Goal: Information Seeking & Learning: Check status

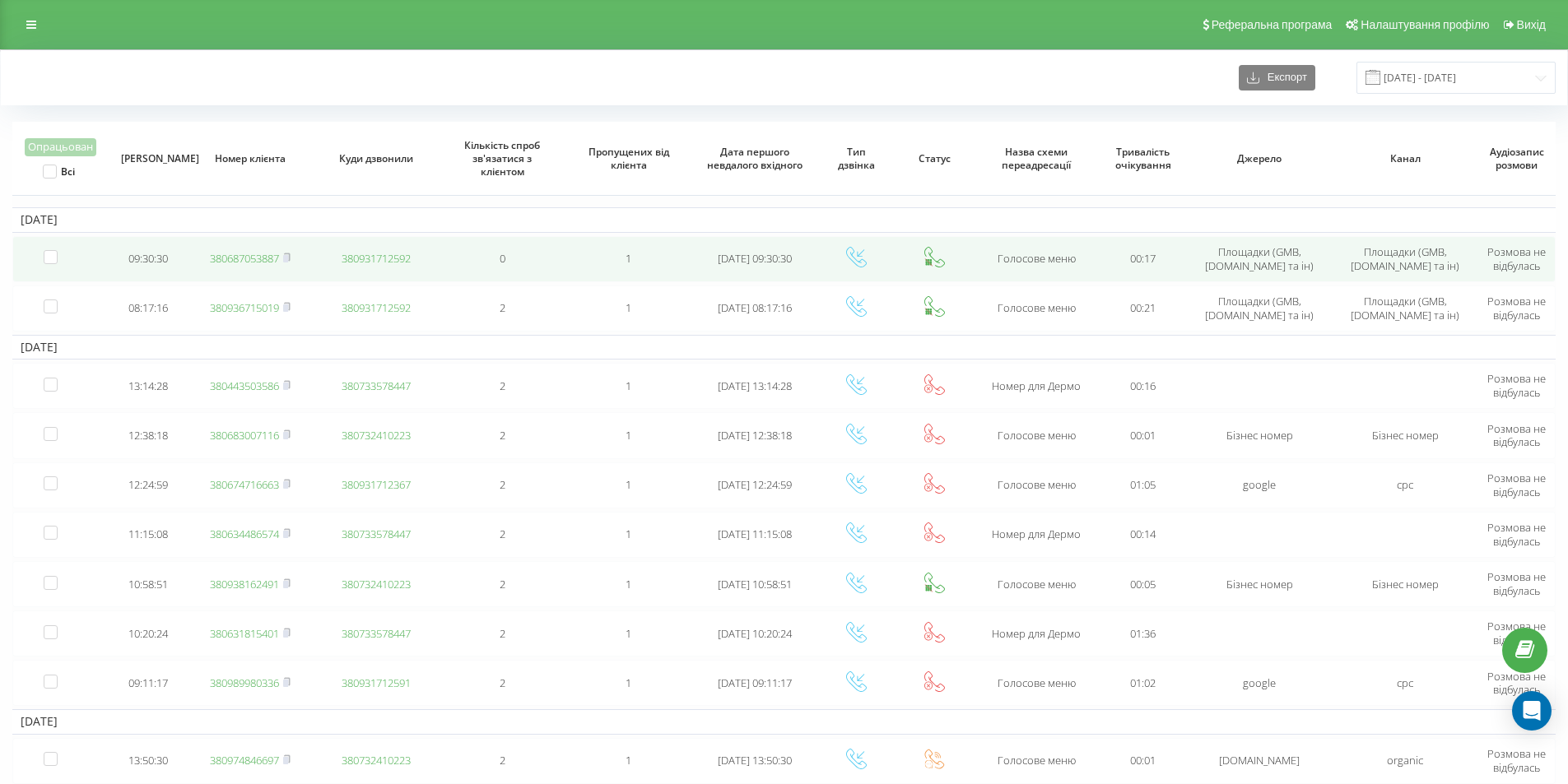
click at [259, 262] on link "380687053887" at bounding box center [244, 258] width 69 height 15
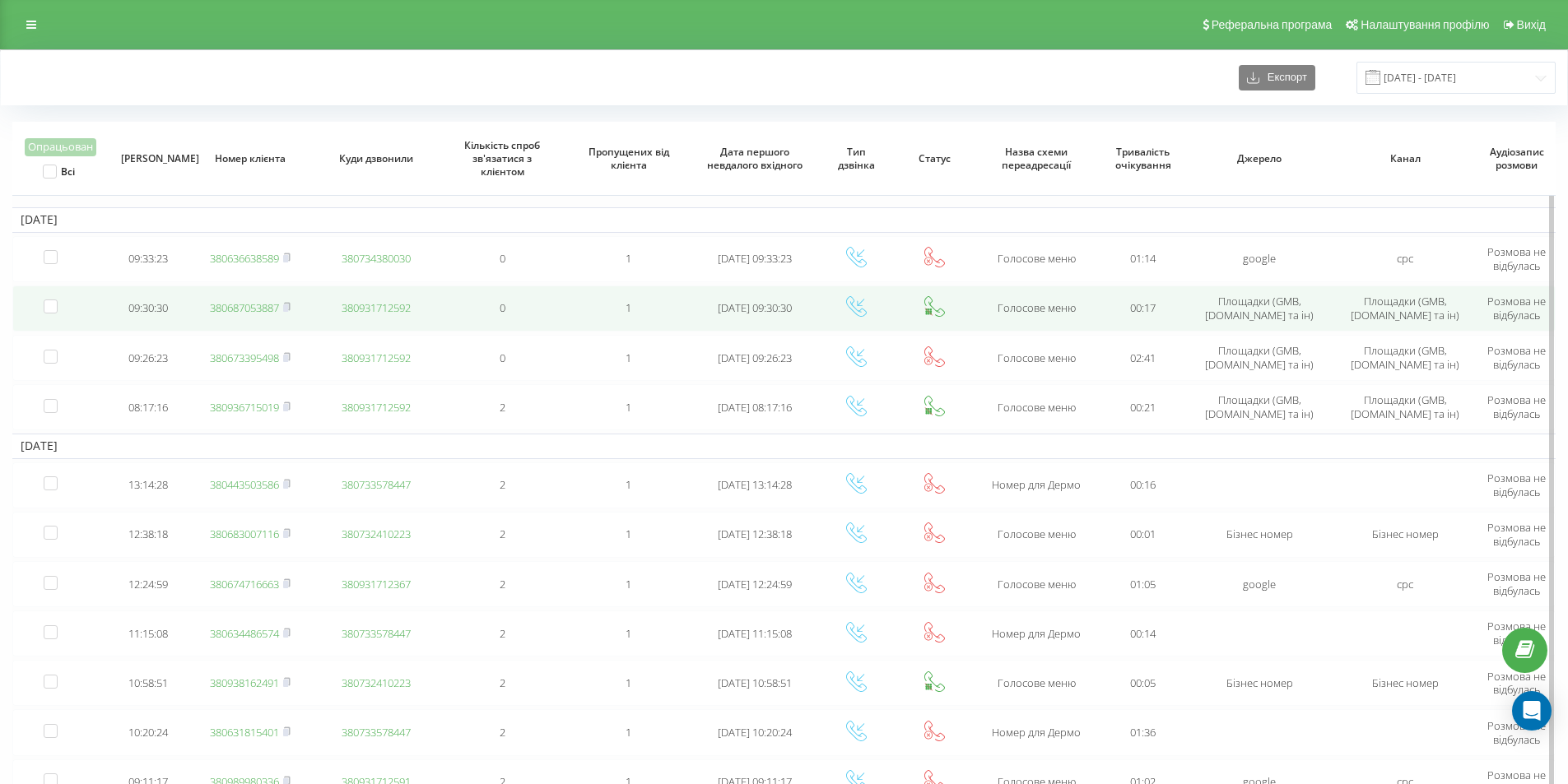
click at [247, 311] on link "380687053887" at bounding box center [244, 308] width 69 height 15
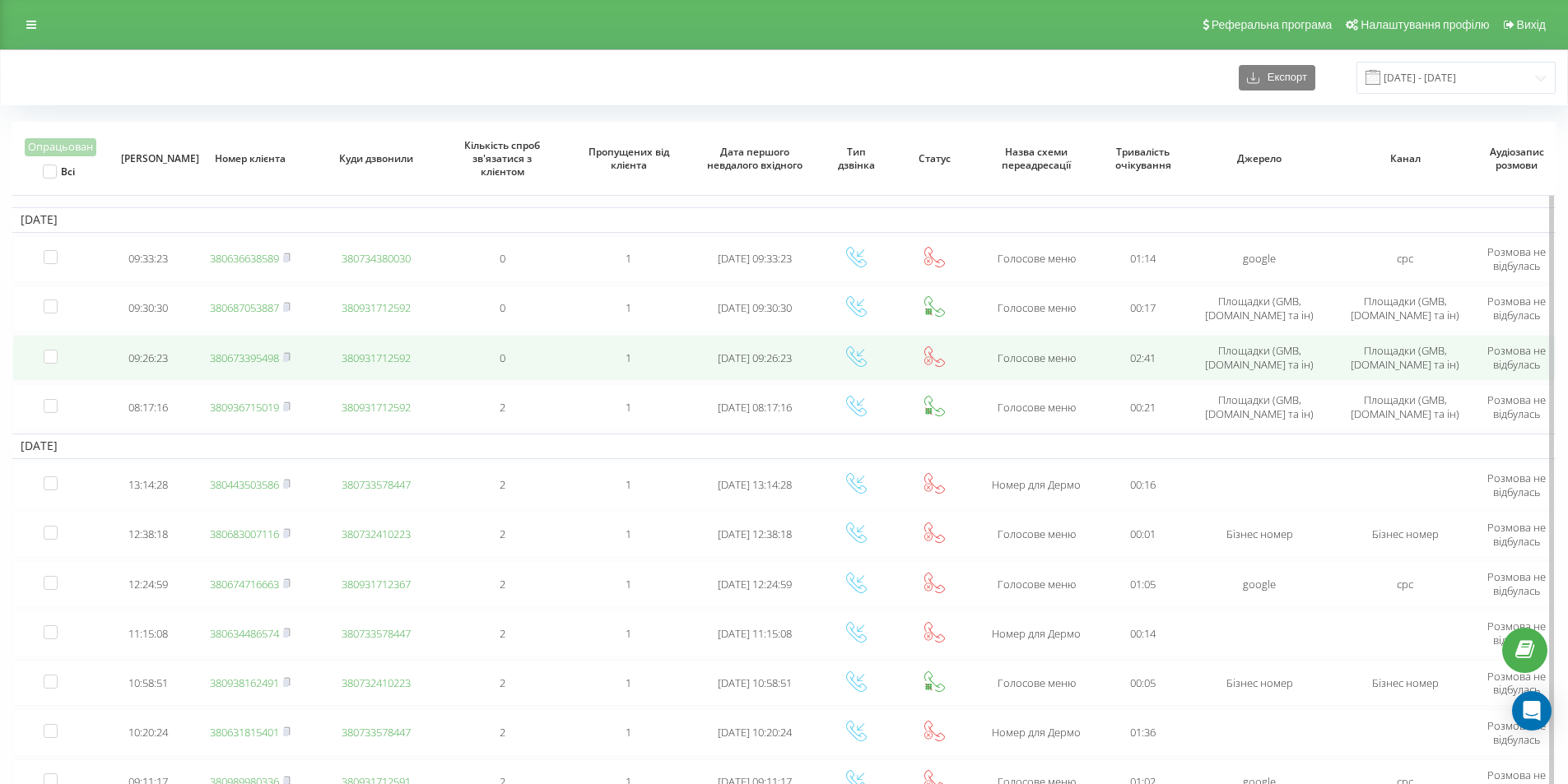
click at [271, 359] on link "380673395498" at bounding box center [244, 358] width 69 height 15
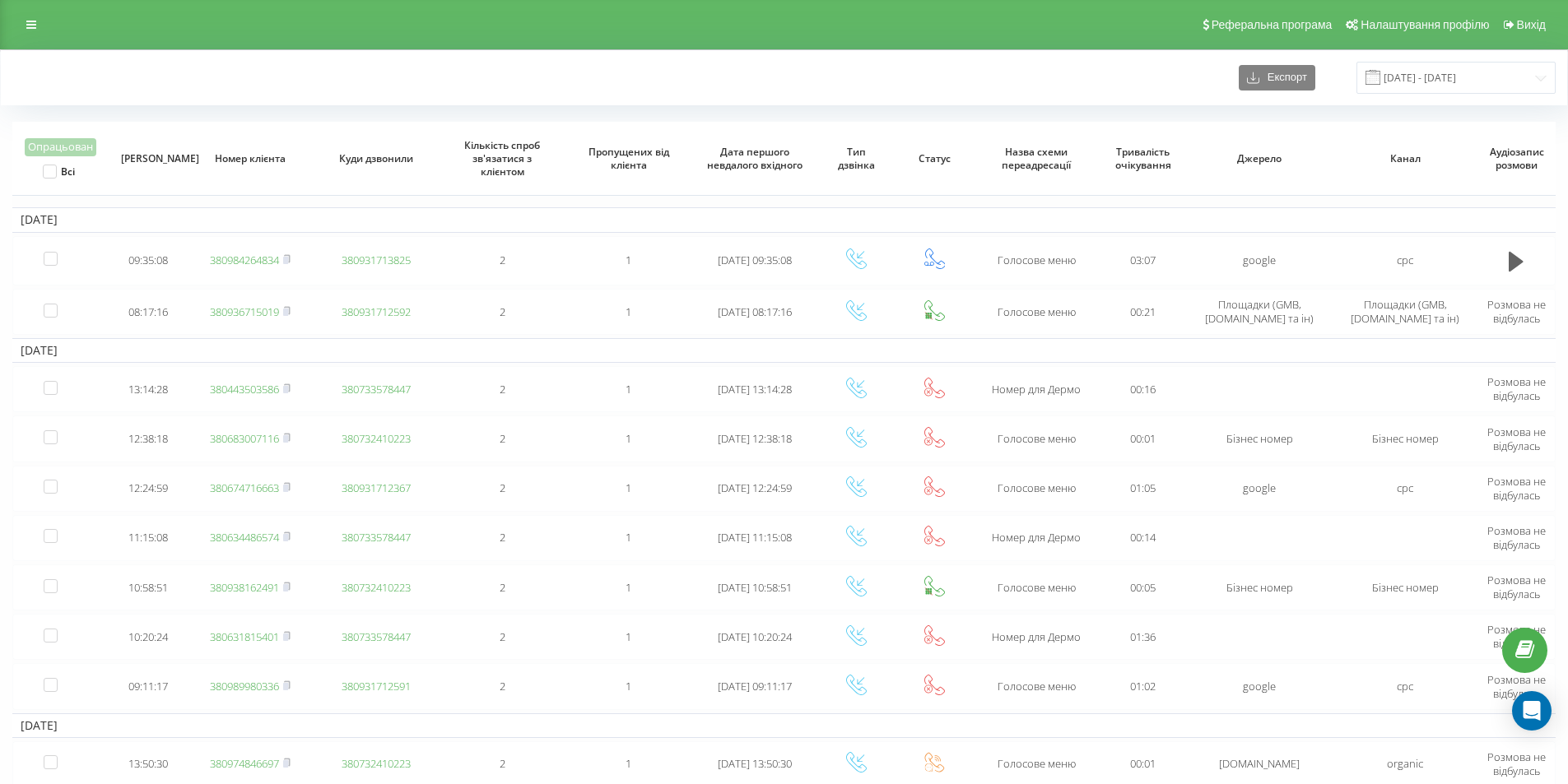
click at [382, 27] on div "Реферальна програма Налаштування профілю Вихід" at bounding box center [784, 25] width 1568 height 50
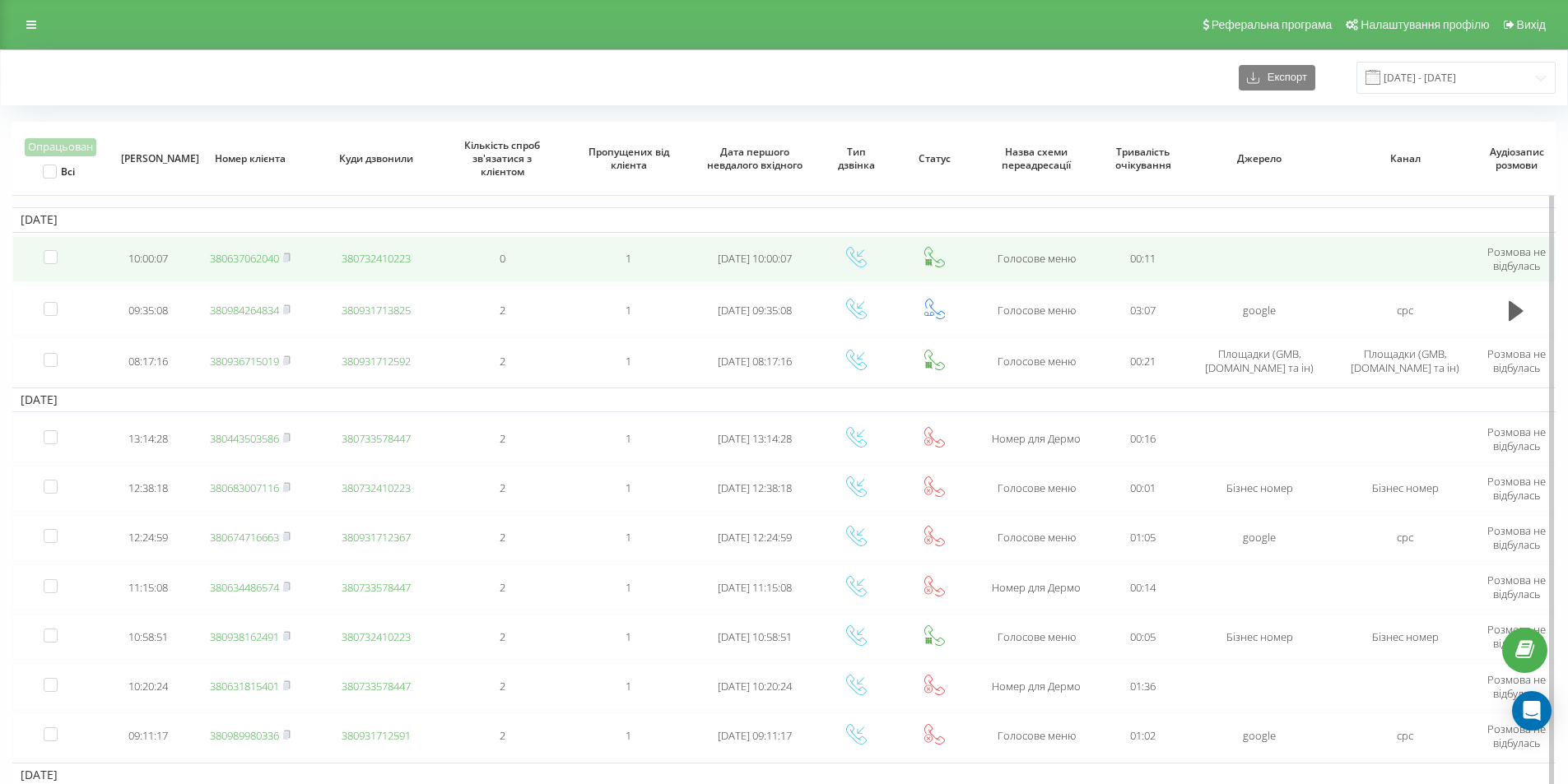
click at [259, 258] on link "380637062040" at bounding box center [244, 258] width 69 height 15
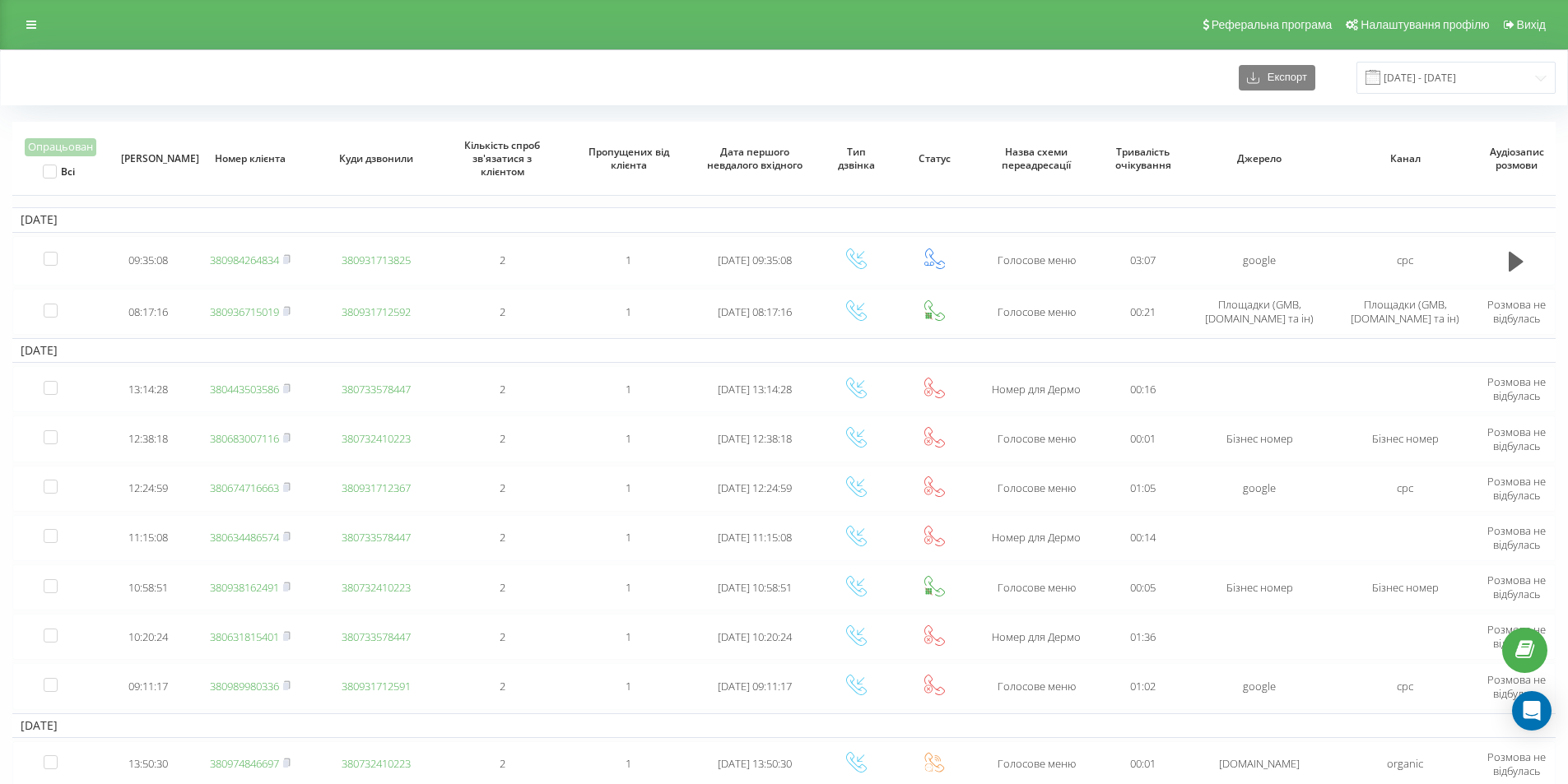
click at [390, 0] on div "Реферальна програма Налаштування профілю Вихід" at bounding box center [784, 25] width 1568 height 50
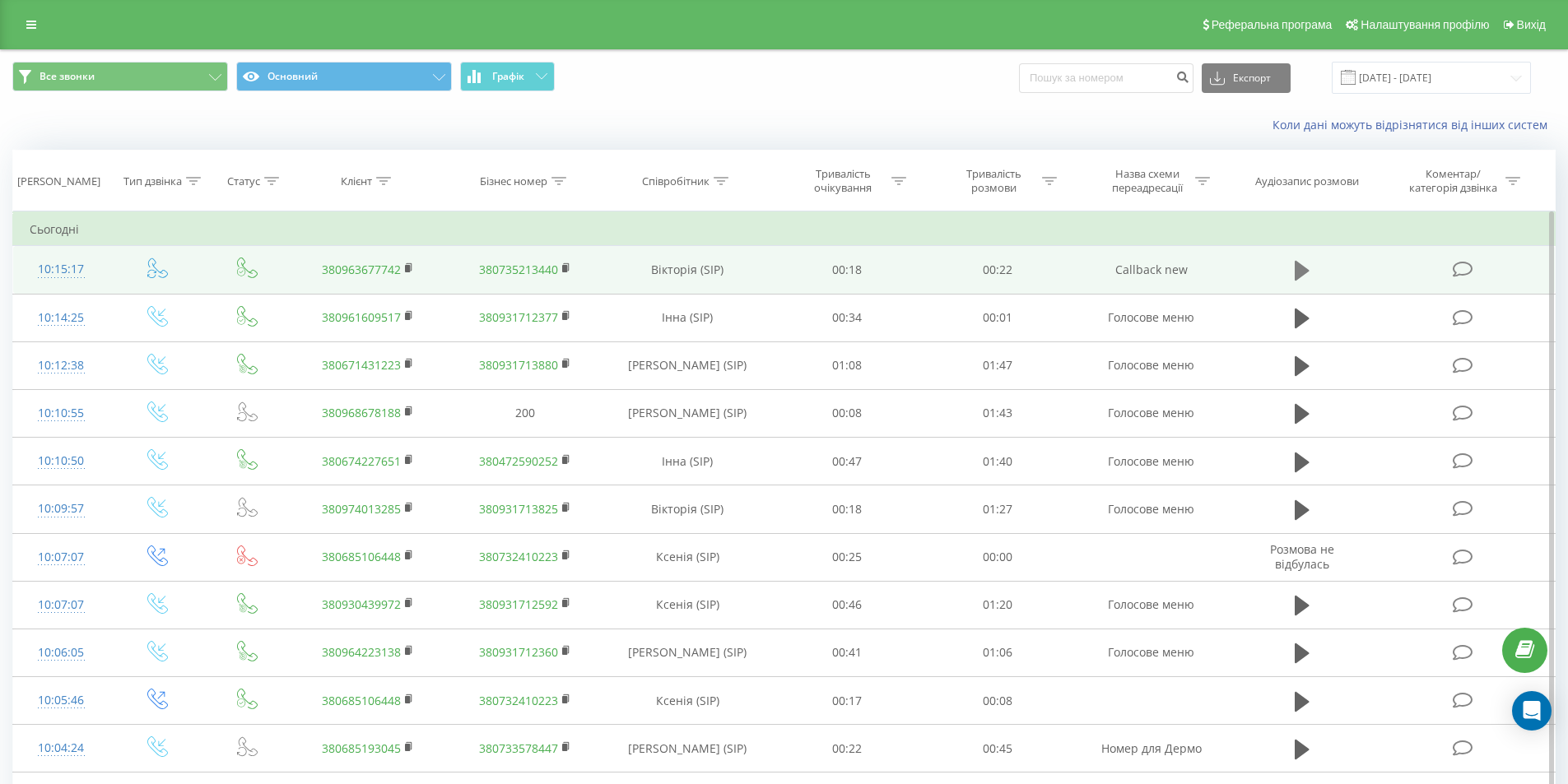
click at [1292, 271] on button at bounding box center [1301, 270] width 25 height 25
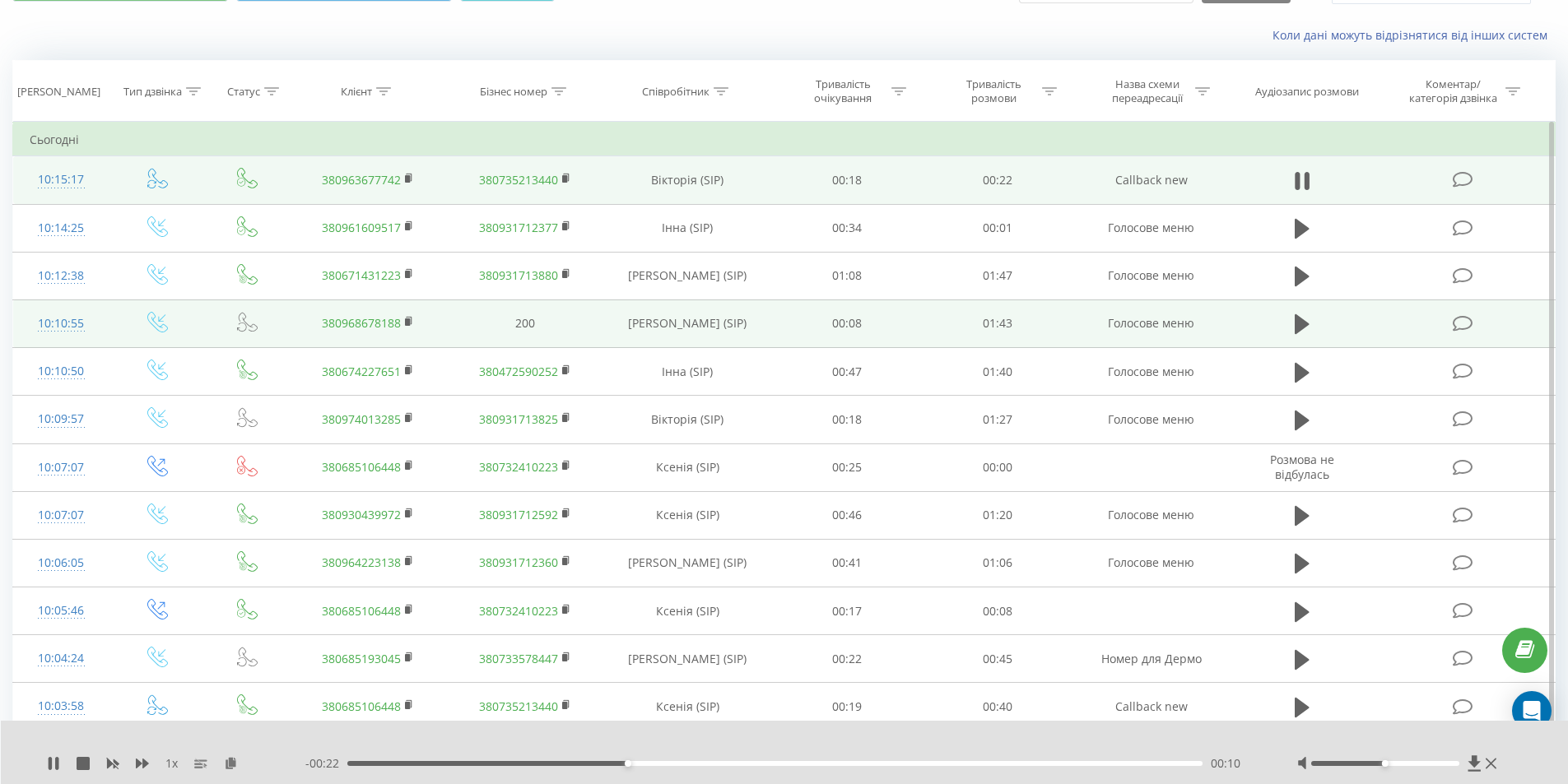
scroll to position [82, 0]
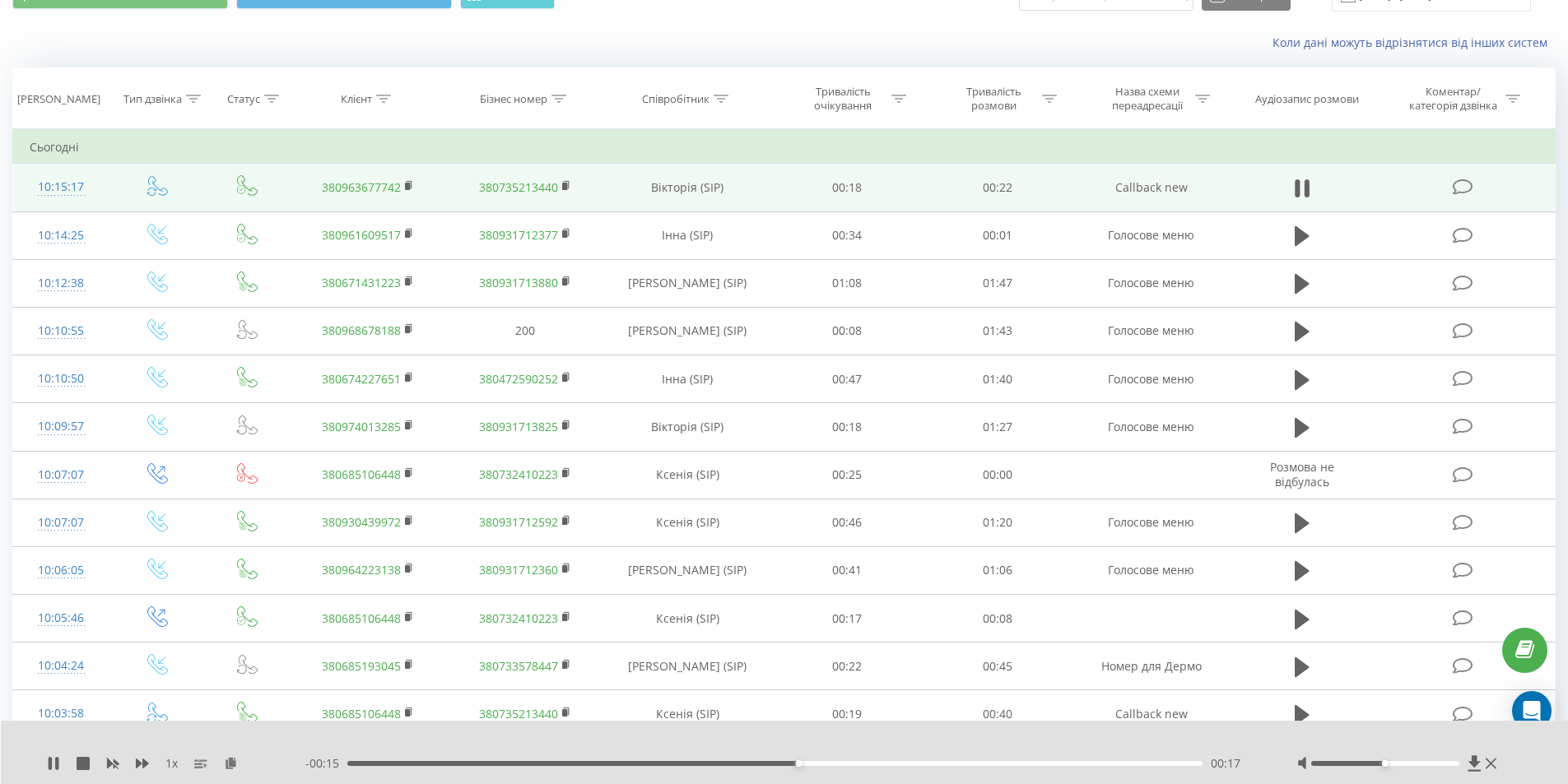
click at [774, 740] on div at bounding box center [774, 742] width 1163 height 18
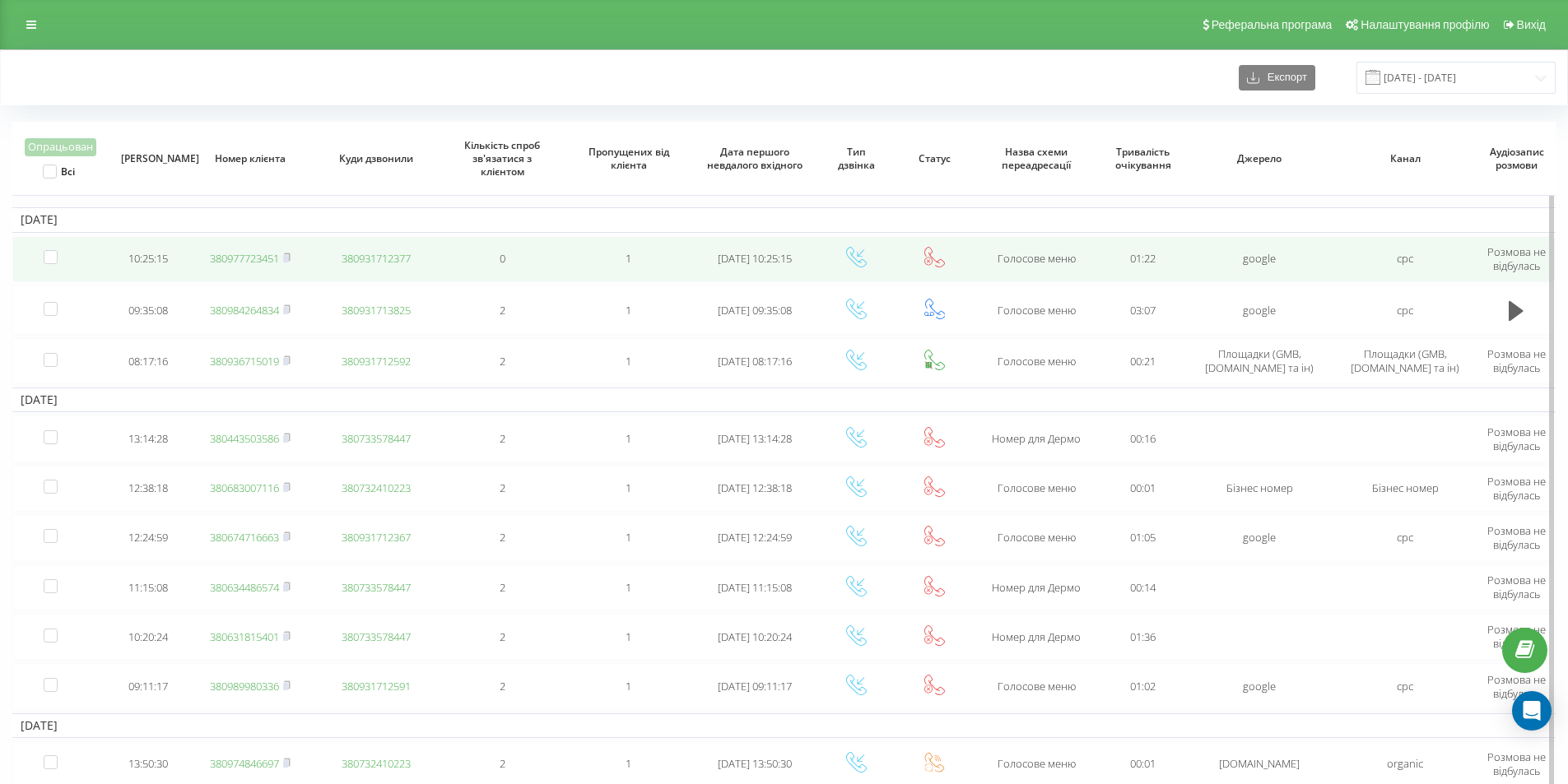
click at [236, 254] on link "380977723451" at bounding box center [244, 258] width 69 height 15
click at [250, 255] on link "380976527646" at bounding box center [244, 258] width 69 height 15
click at [262, 261] on link "380969085426" at bounding box center [244, 258] width 69 height 15
click at [247, 256] on link "380969085426" at bounding box center [244, 258] width 69 height 15
